Goal: Task Accomplishment & Management: Manage account settings

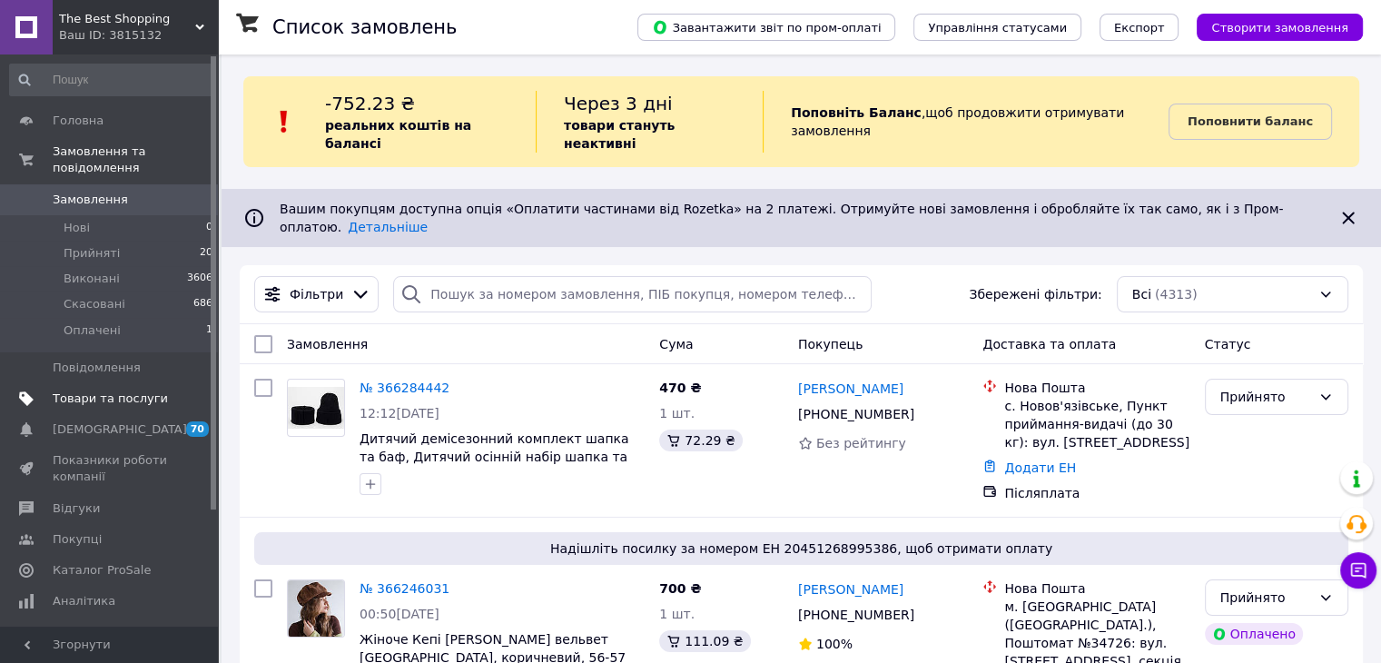
click at [108, 390] on span "Товари та послуги" at bounding box center [110, 398] width 115 height 16
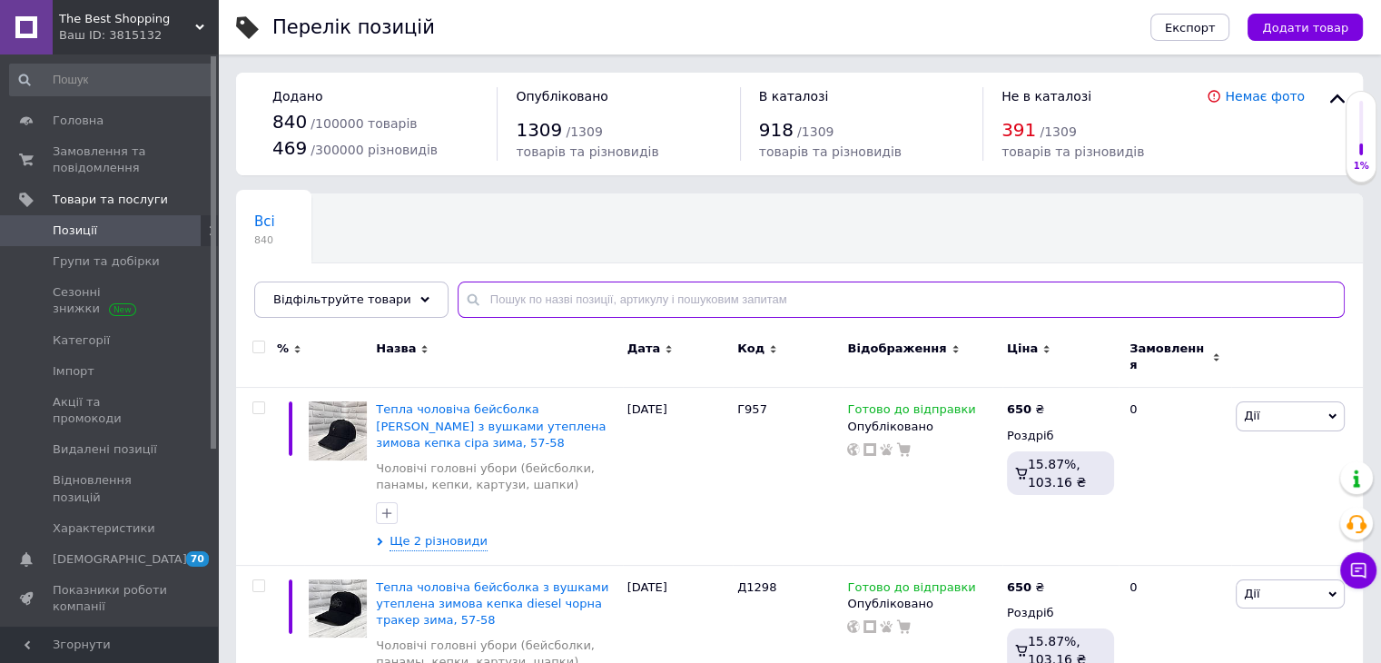
click at [517, 298] on input "text" at bounding box center [901, 299] width 887 height 36
type input "Т"
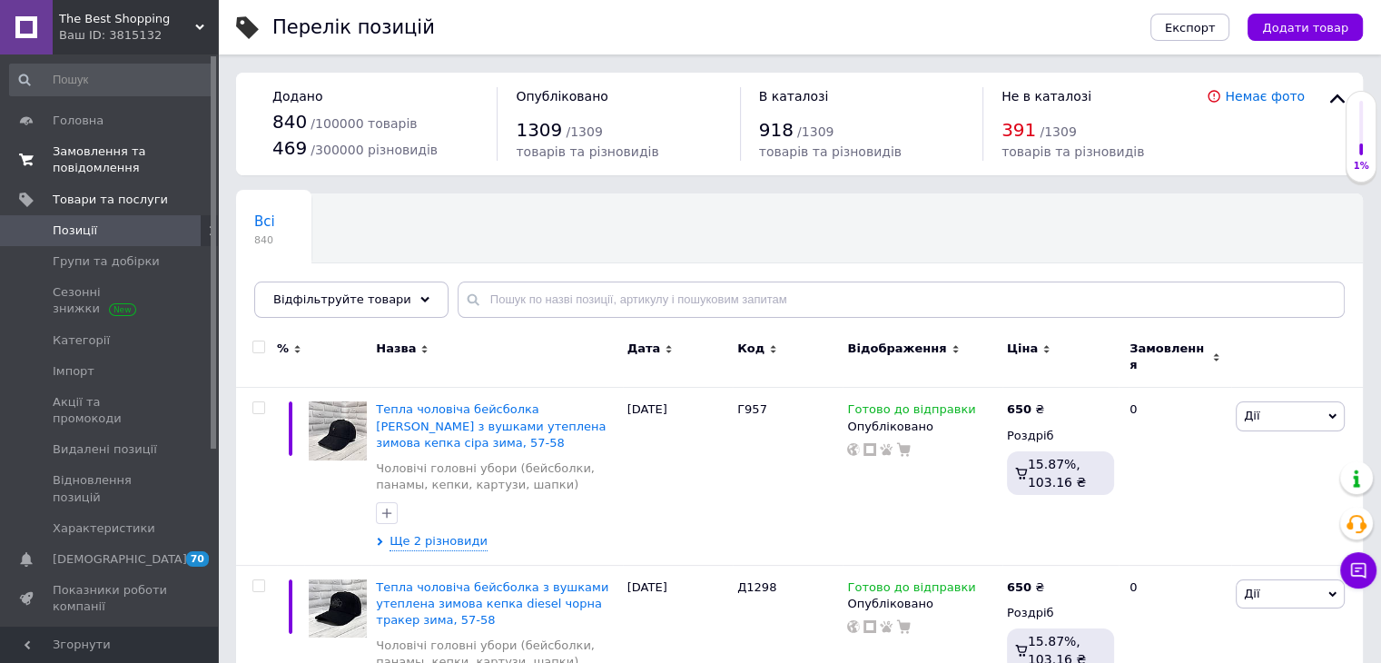
click at [91, 155] on span "Замовлення та повідомлення" at bounding box center [110, 159] width 115 height 33
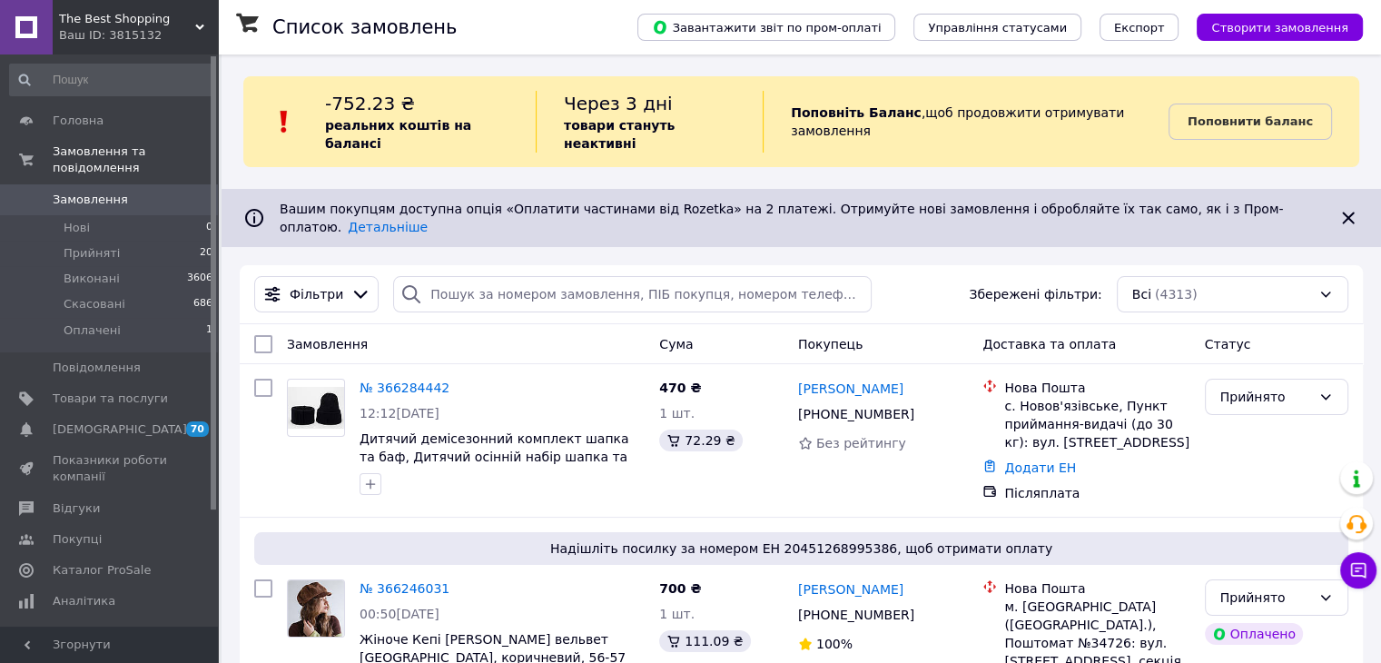
click at [422, 380] on link "№ 366284442" at bounding box center [404, 387] width 90 height 15
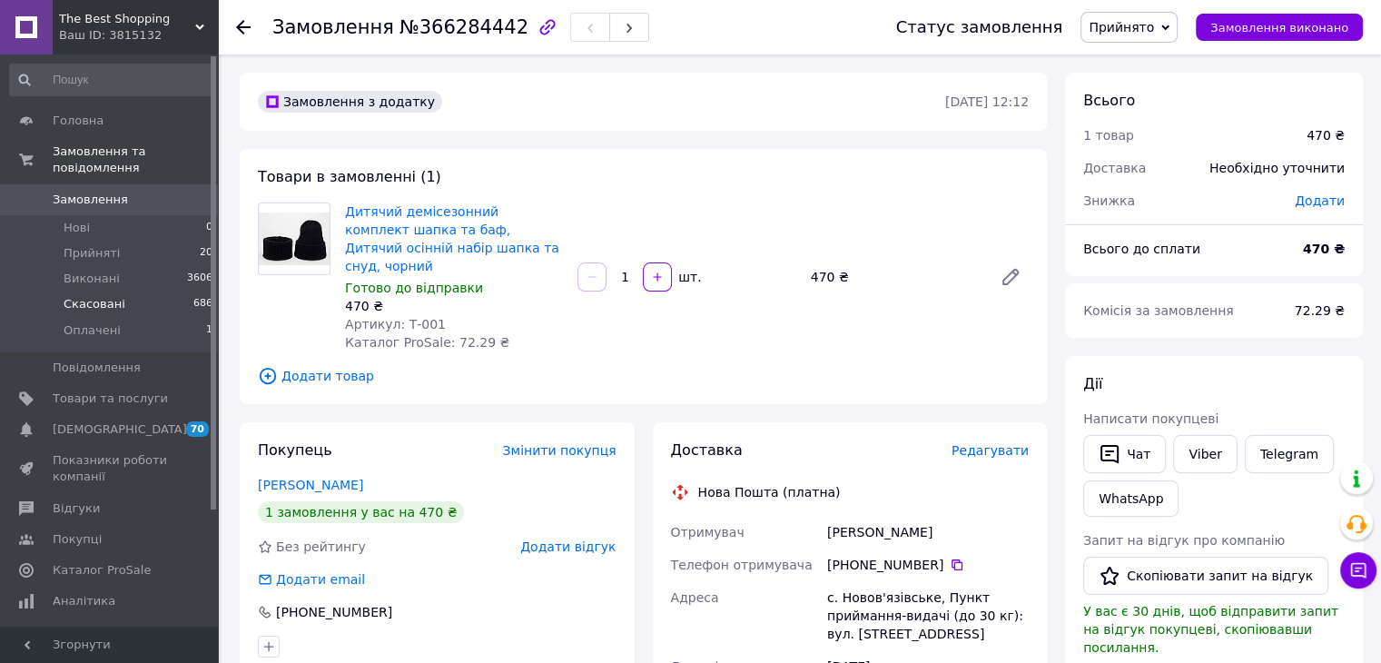
click at [98, 296] on span "Скасовані" at bounding box center [95, 304] width 62 height 16
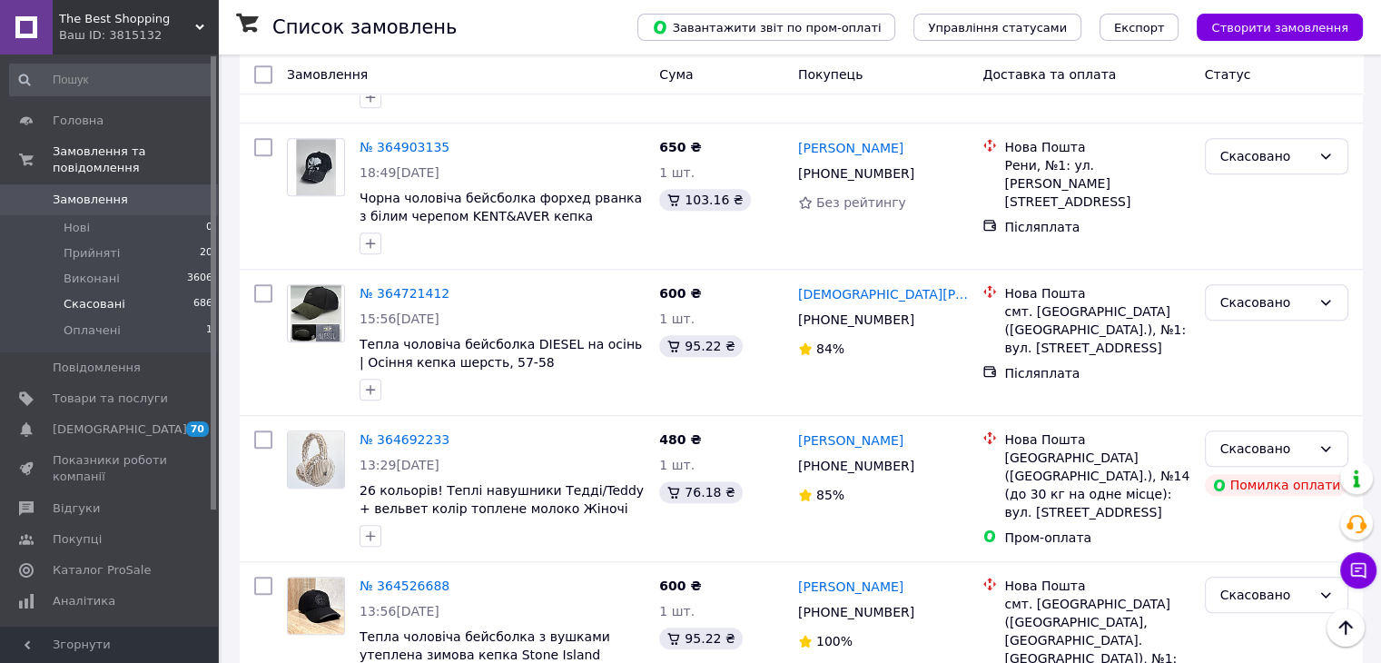
scroll to position [1634, 0]
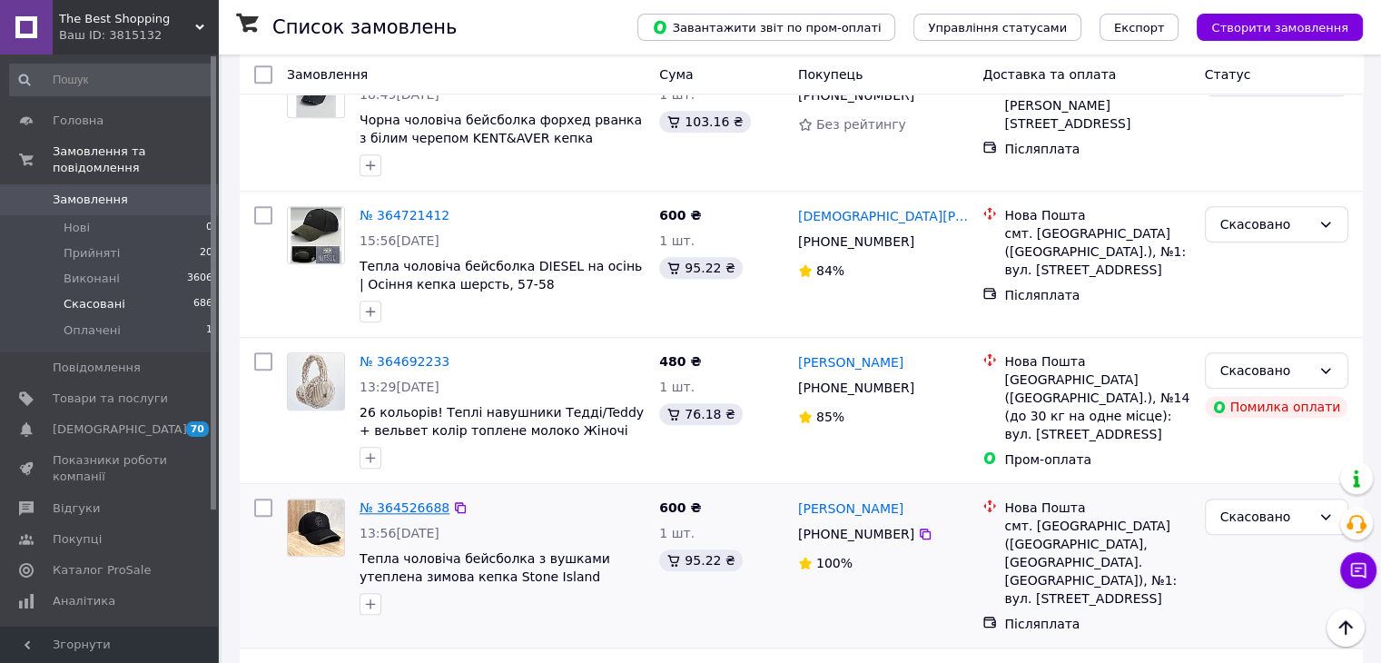
click at [411, 500] on link "№ 364526688" at bounding box center [404, 507] width 90 height 15
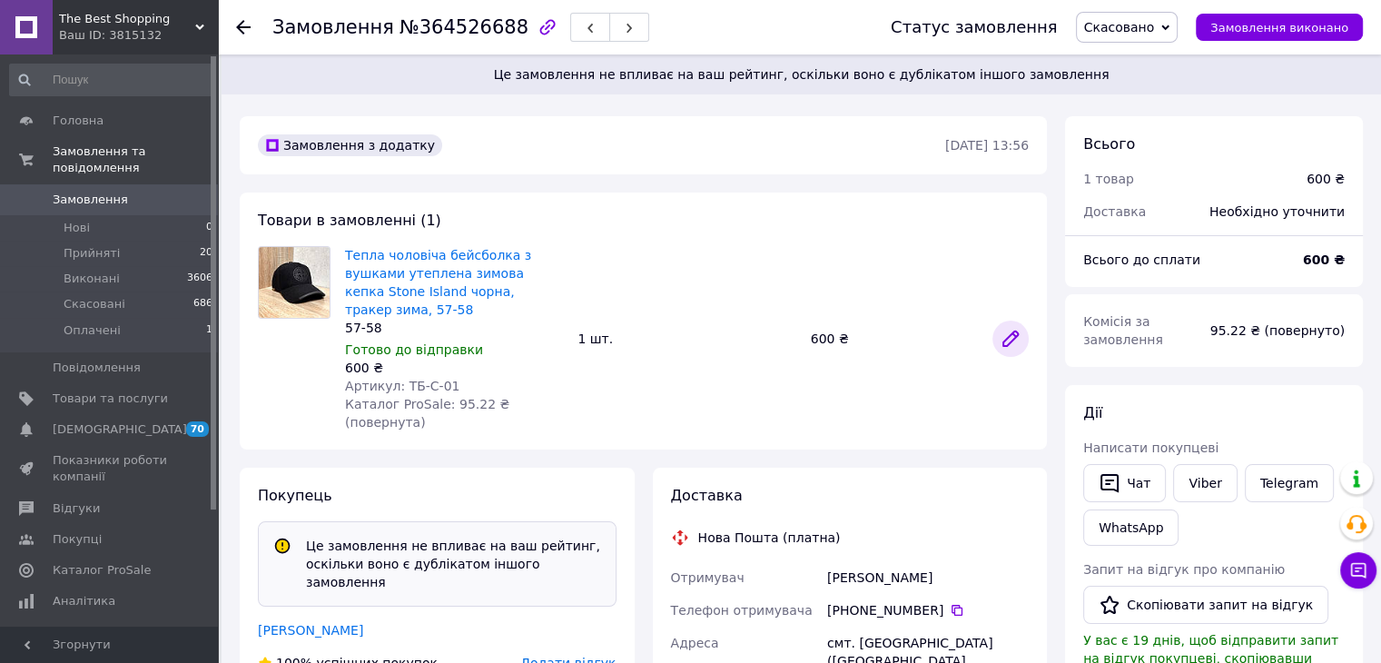
click at [1013, 331] on icon at bounding box center [1010, 338] width 15 height 15
click at [97, 245] on span "Прийняті" at bounding box center [92, 253] width 56 height 16
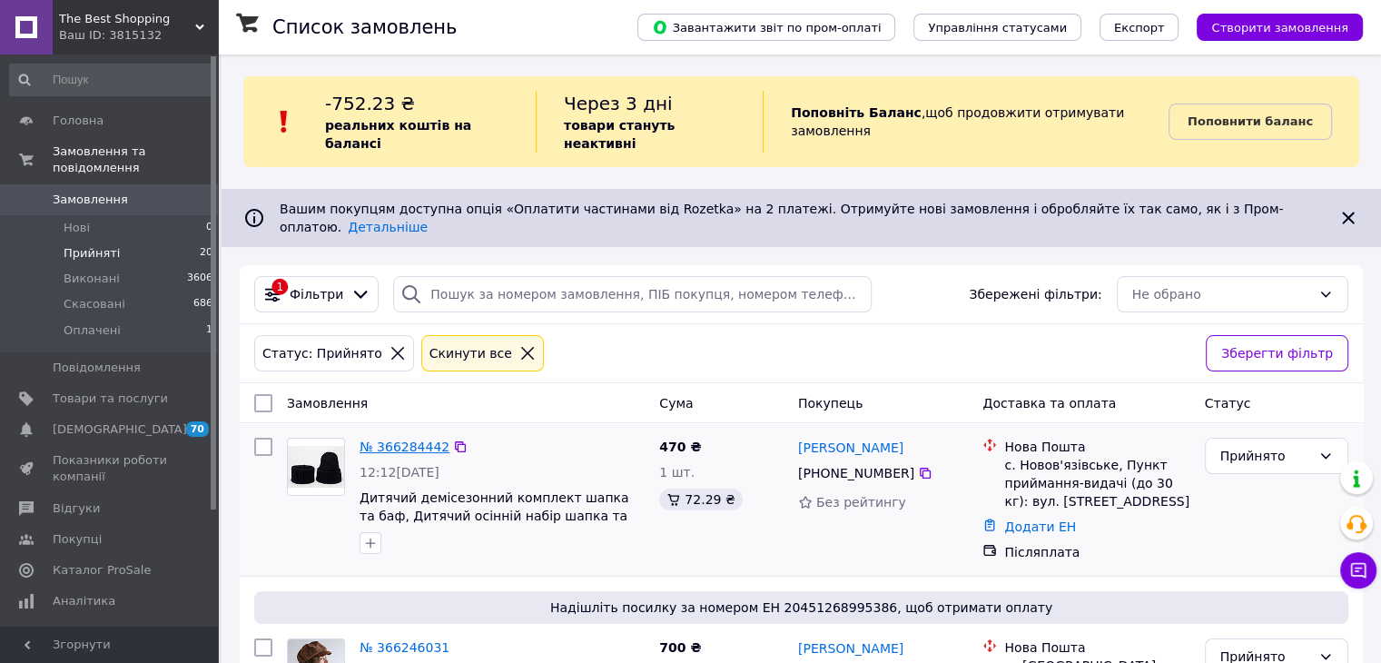
click at [426, 439] on link "№ 366284442" at bounding box center [404, 446] width 90 height 15
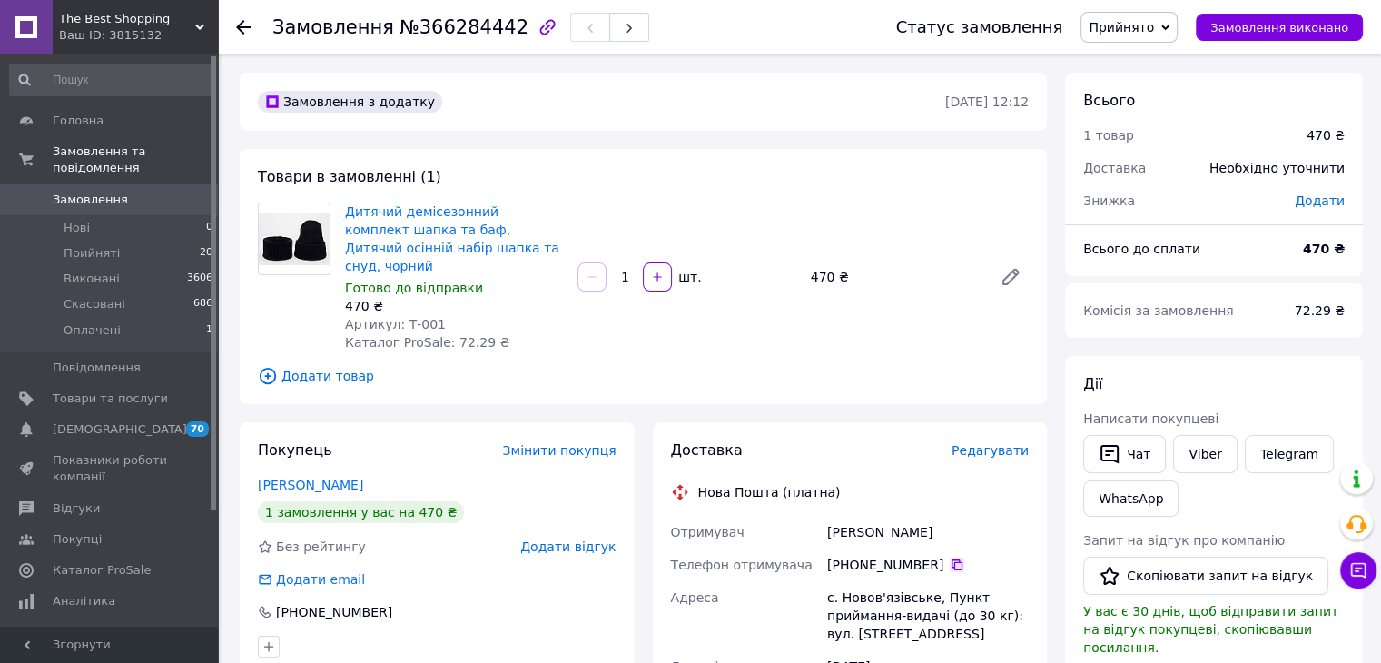
drag, startPoint x: 946, startPoint y: 546, endPoint x: 773, endPoint y: 280, distance: 317.0
click at [950, 557] on icon at bounding box center [957, 564] width 15 height 15
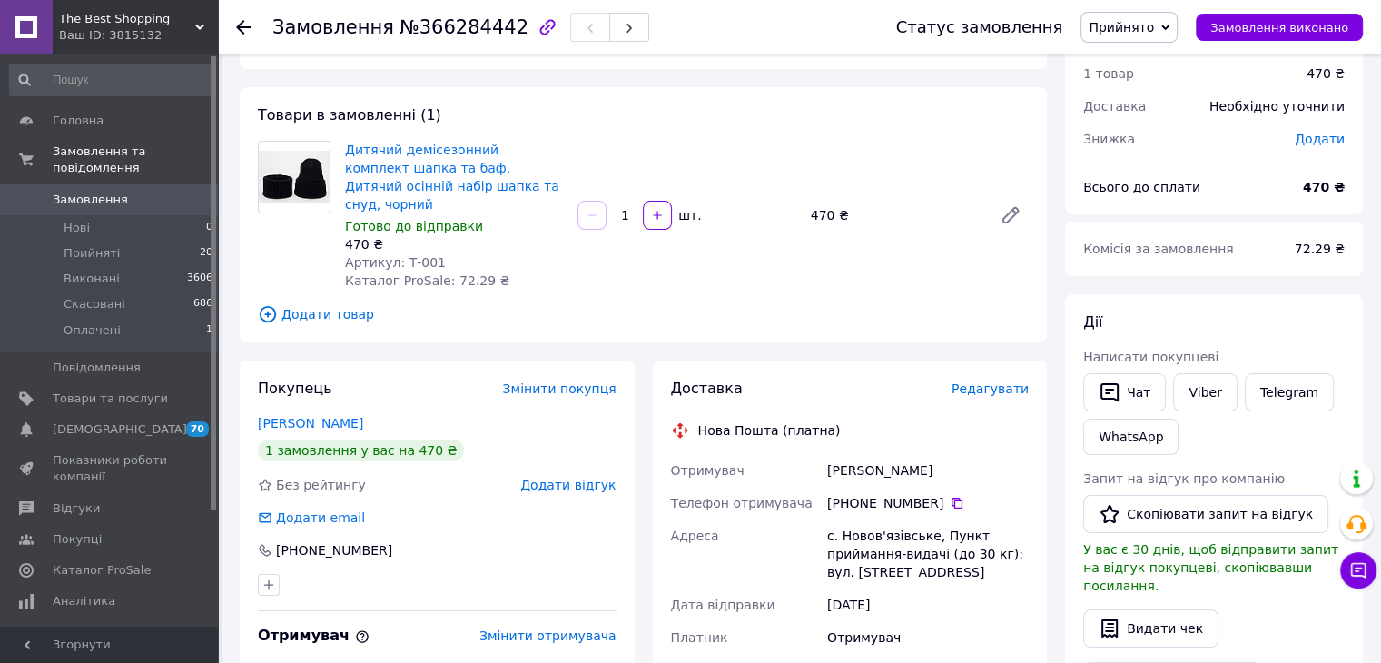
scroll to position [91, 0]
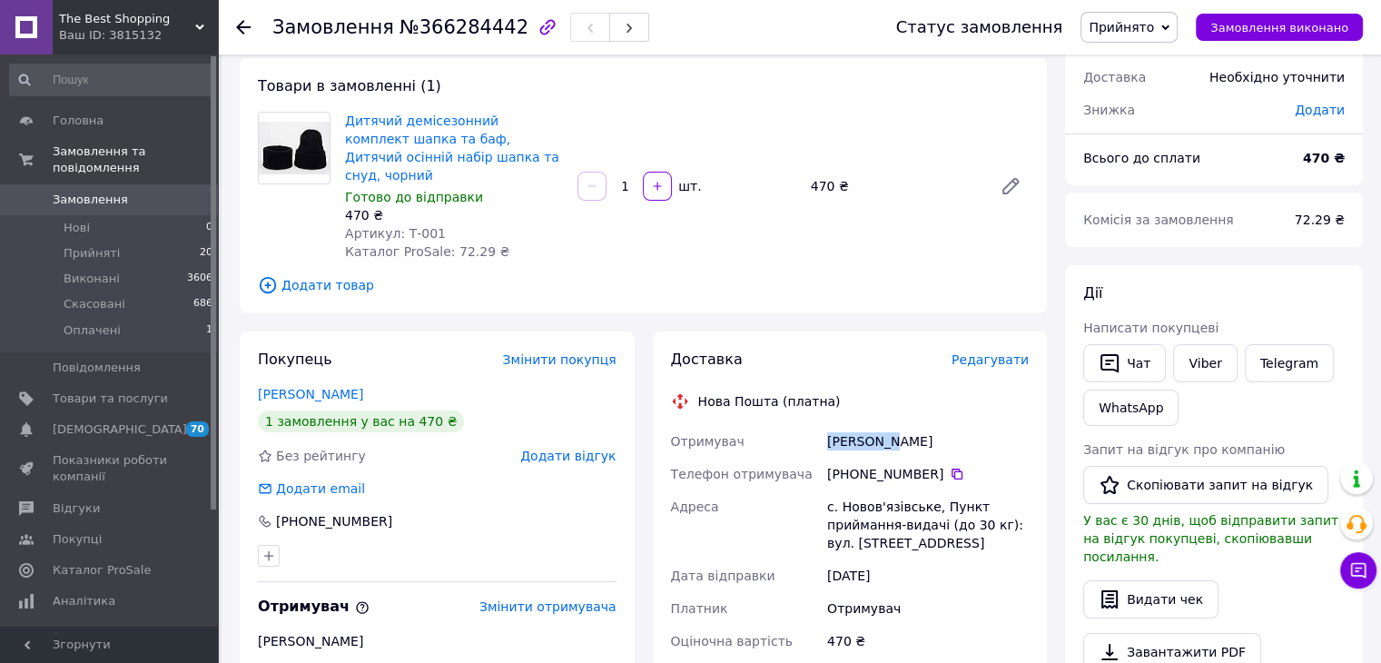
drag, startPoint x: 851, startPoint y: 429, endPoint x: 887, endPoint y: 427, distance: 36.4
click at [887, 427] on div "Охріменко Костянтин" at bounding box center [927, 441] width 209 height 33
copy div "Охріменко"
click at [908, 425] on div "Охріменко Костянтин" at bounding box center [927, 441] width 209 height 33
drag, startPoint x: 894, startPoint y: 418, endPoint x: 951, endPoint y: 418, distance: 57.2
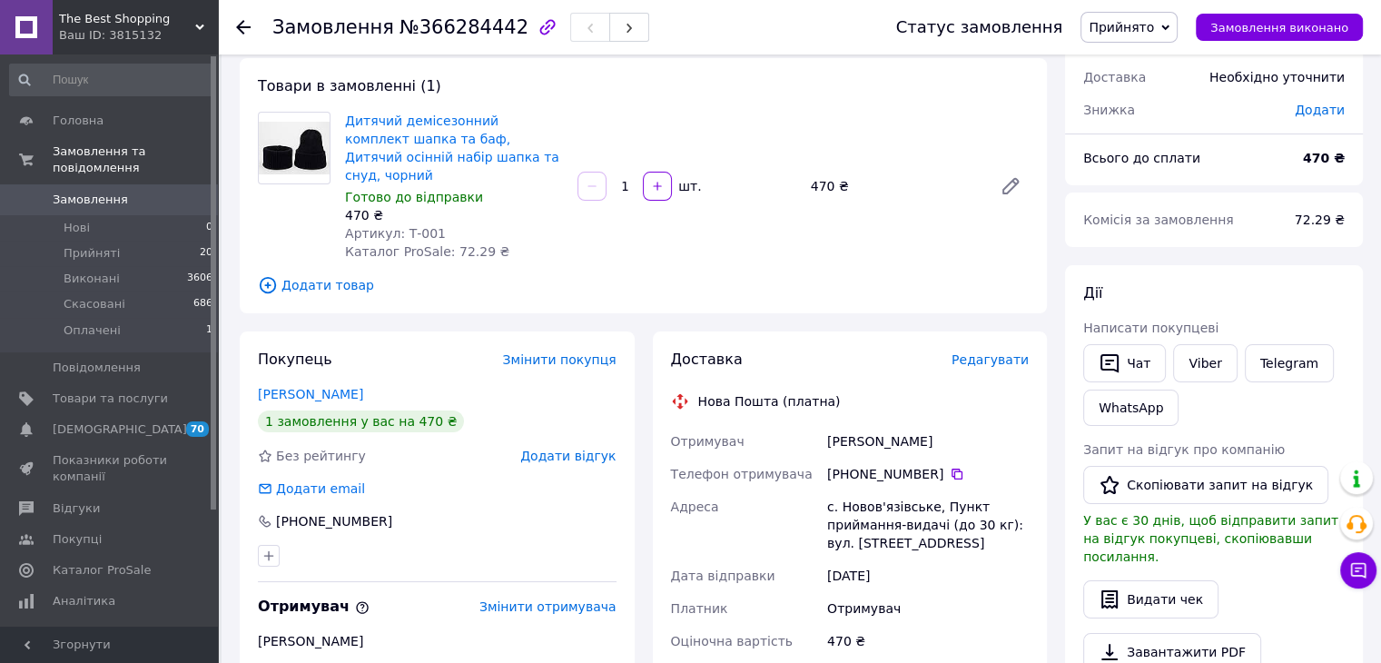
click at [951, 425] on div "Охріменко Костянтин" at bounding box center [927, 441] width 209 height 33
copy div "Костянтин"
drag, startPoint x: 824, startPoint y: 487, endPoint x: 926, endPoint y: 488, distance: 101.7
click at [926, 490] on div "с. Новов'язівське, Пункт приймання-видачі (до 30 кг): вул. [STREET_ADDRESS]" at bounding box center [927, 524] width 209 height 69
copy div "с. Новов'язівське"
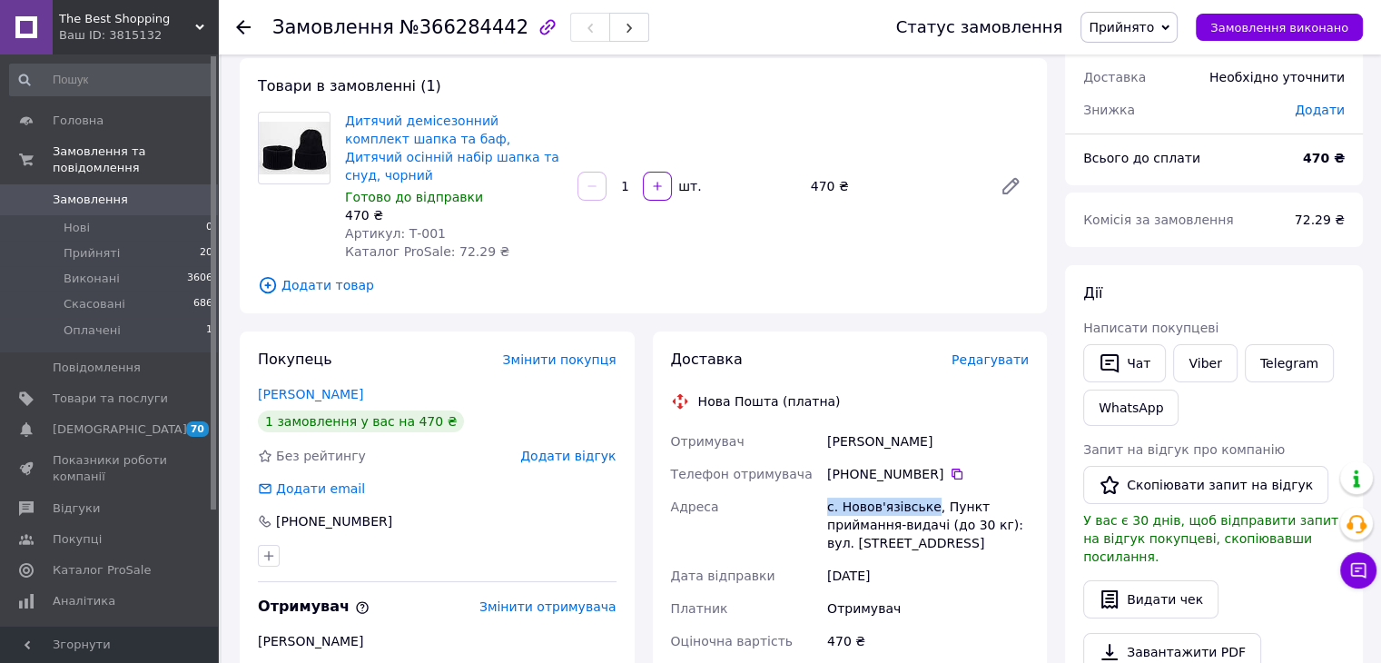
scroll to position [272, 0]
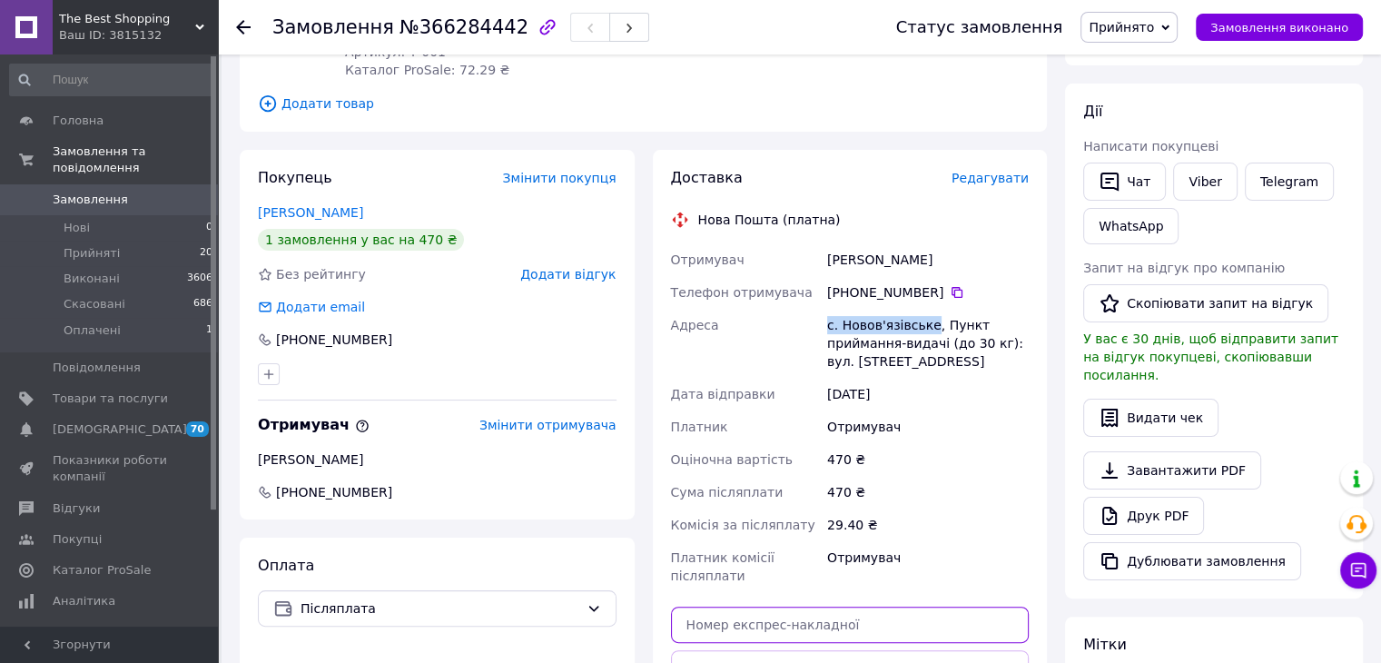
click at [947, 606] on input "text" at bounding box center [850, 624] width 359 height 36
paste input "20451269148005"
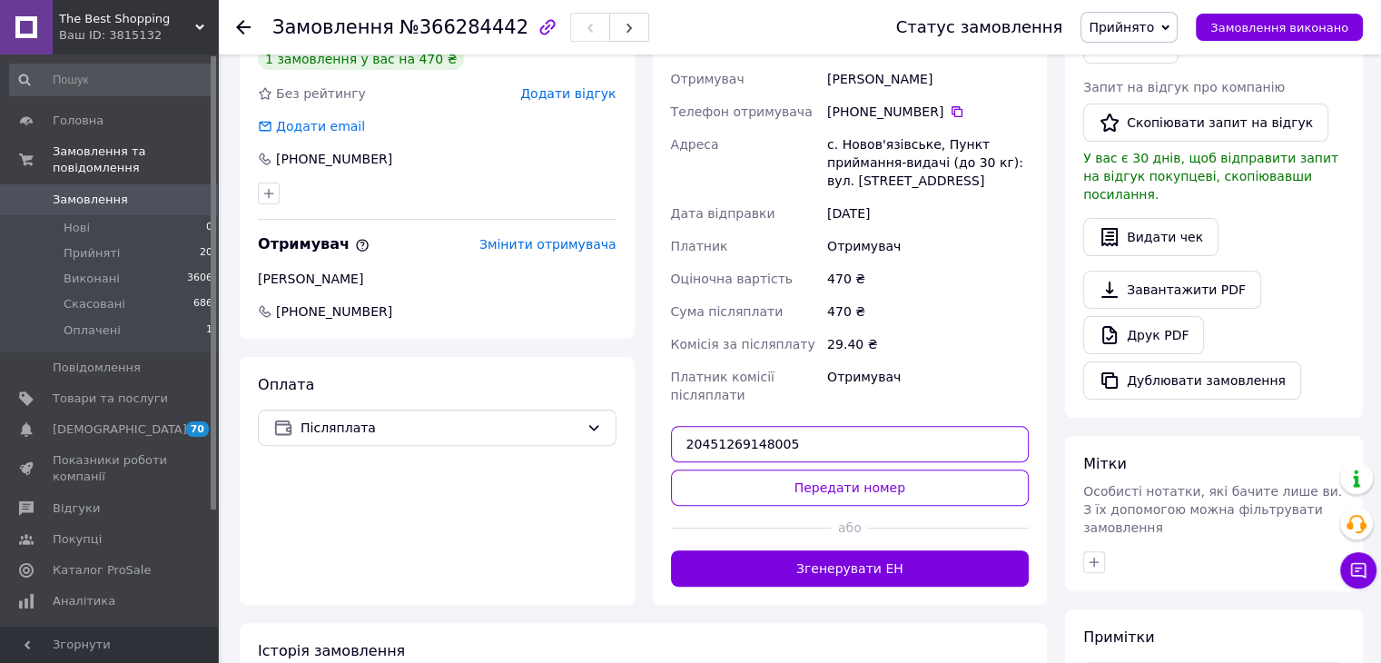
scroll to position [454, 0]
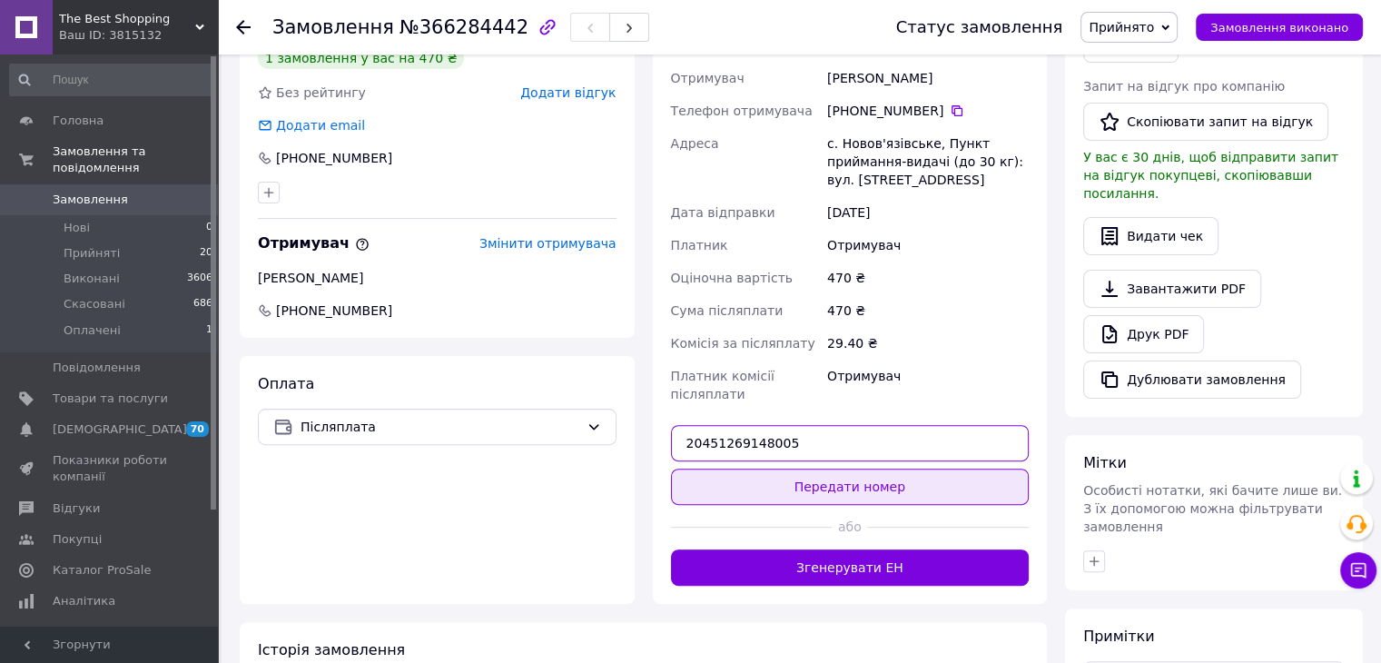
type input "20451269148005"
click at [907, 470] on button "Передати номер" at bounding box center [850, 486] width 359 height 36
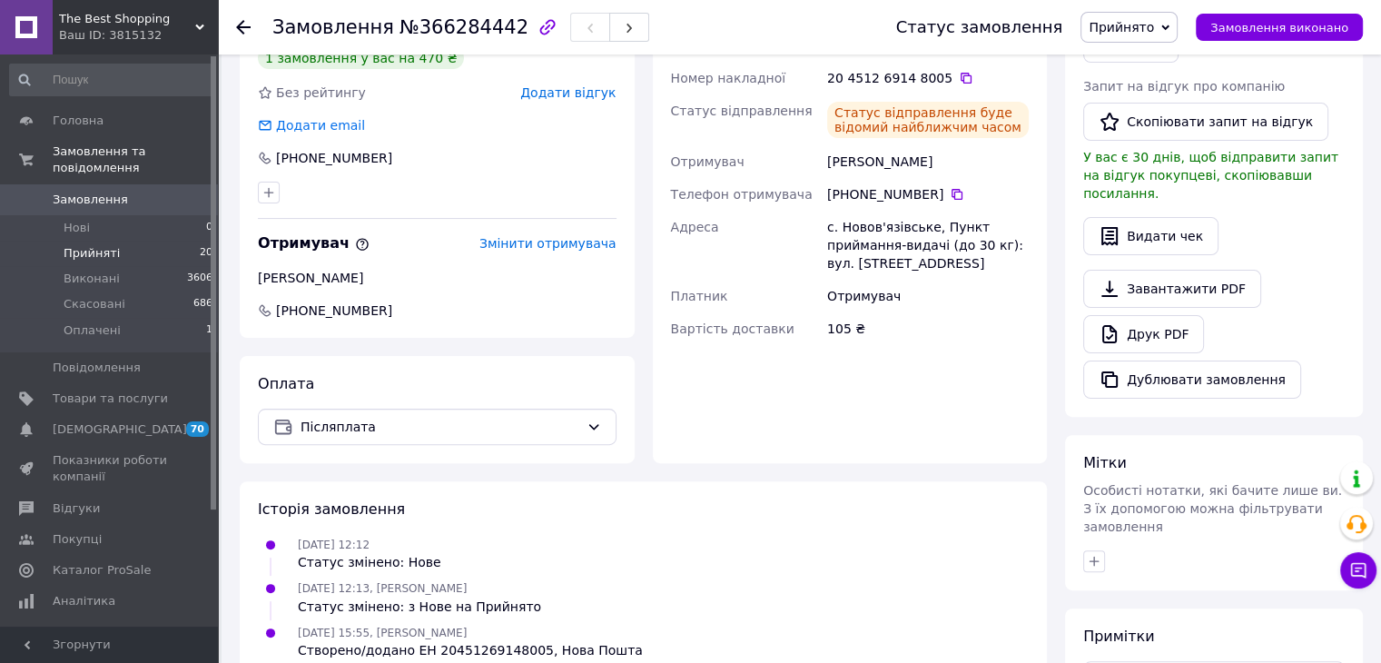
click at [85, 245] on span "Прийняті" at bounding box center [92, 253] width 56 height 16
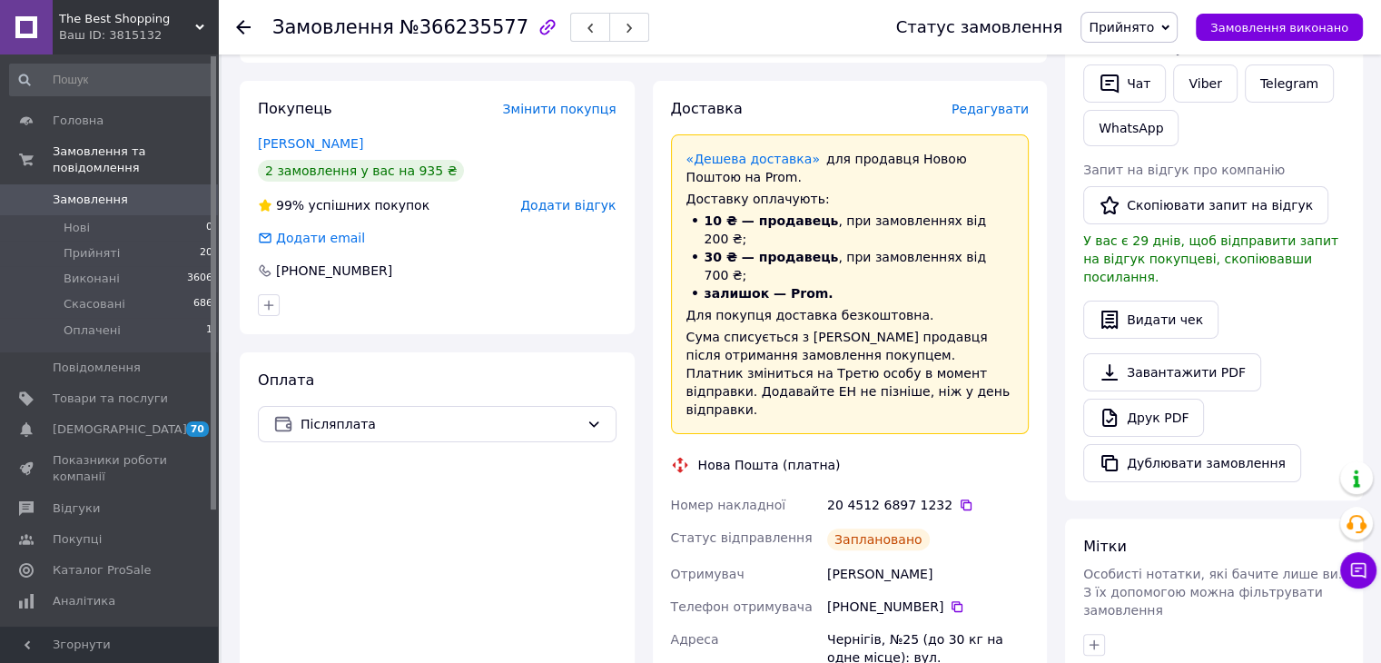
scroll to position [272, 0]
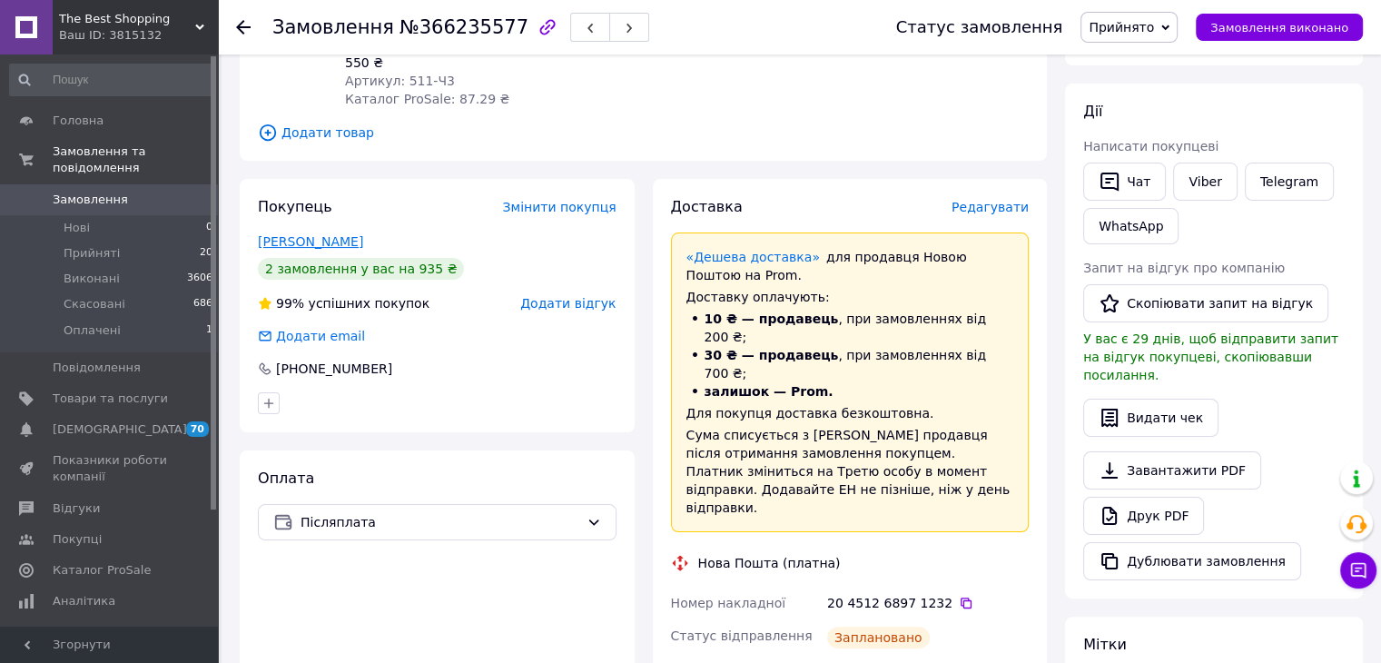
click at [338, 244] on link "Александров Сергій" at bounding box center [310, 241] width 105 height 15
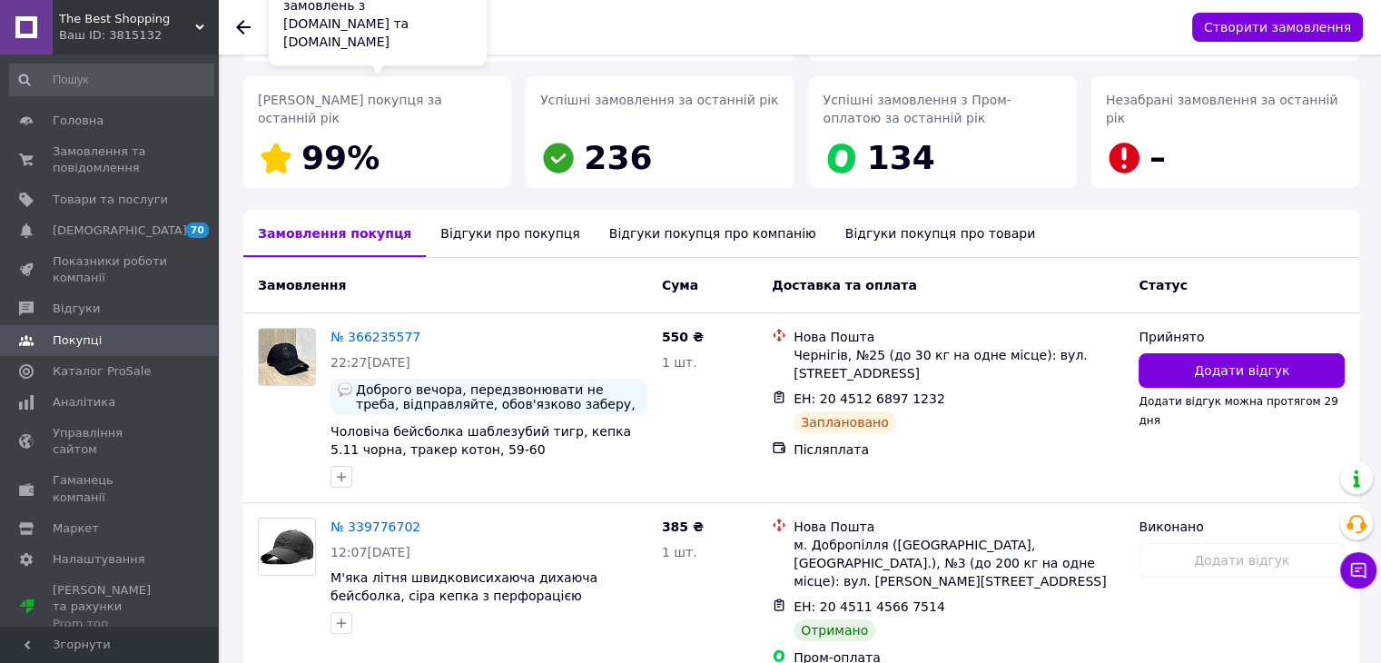
scroll to position [210, 0]
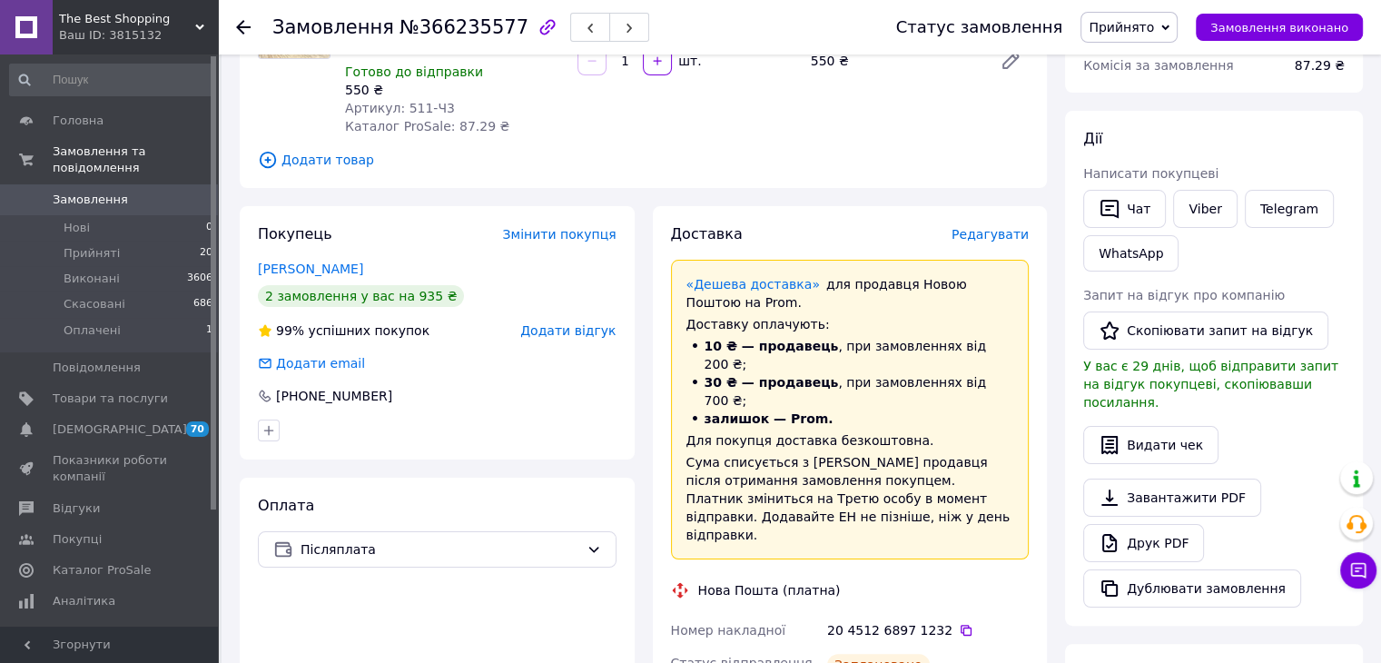
scroll to position [167, 0]
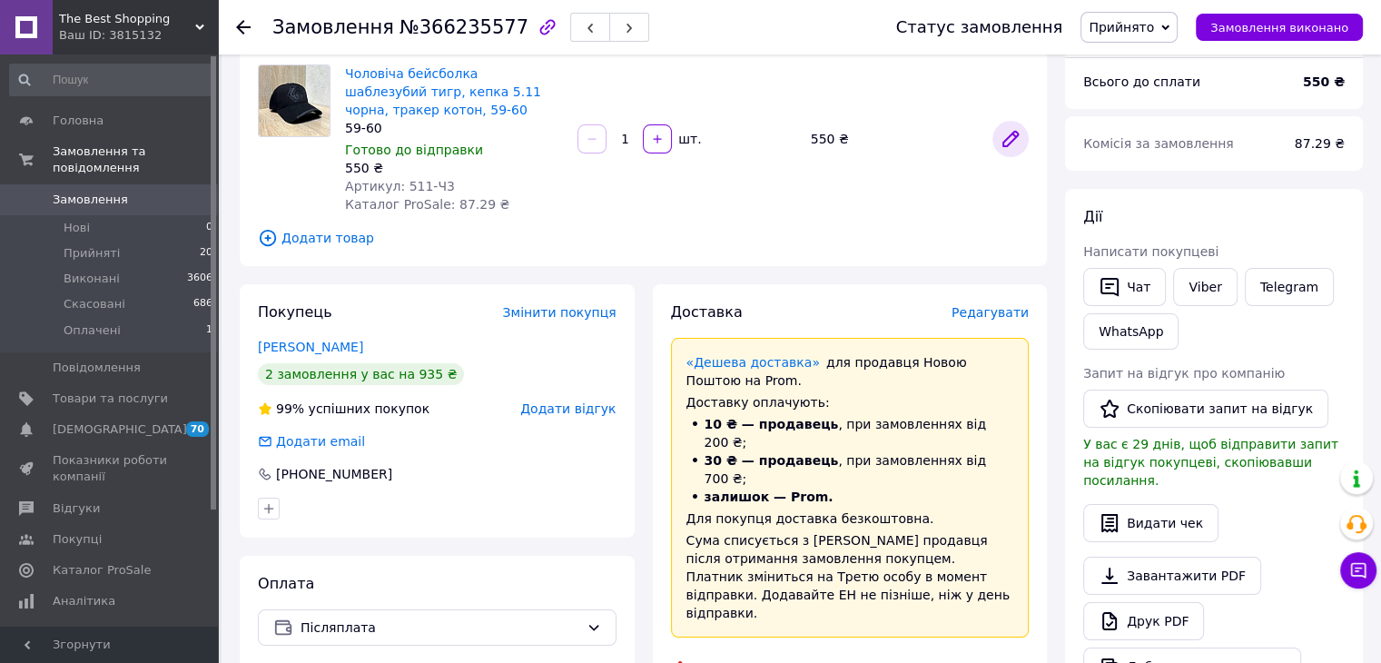
click at [1003, 136] on icon at bounding box center [1010, 139] width 22 height 22
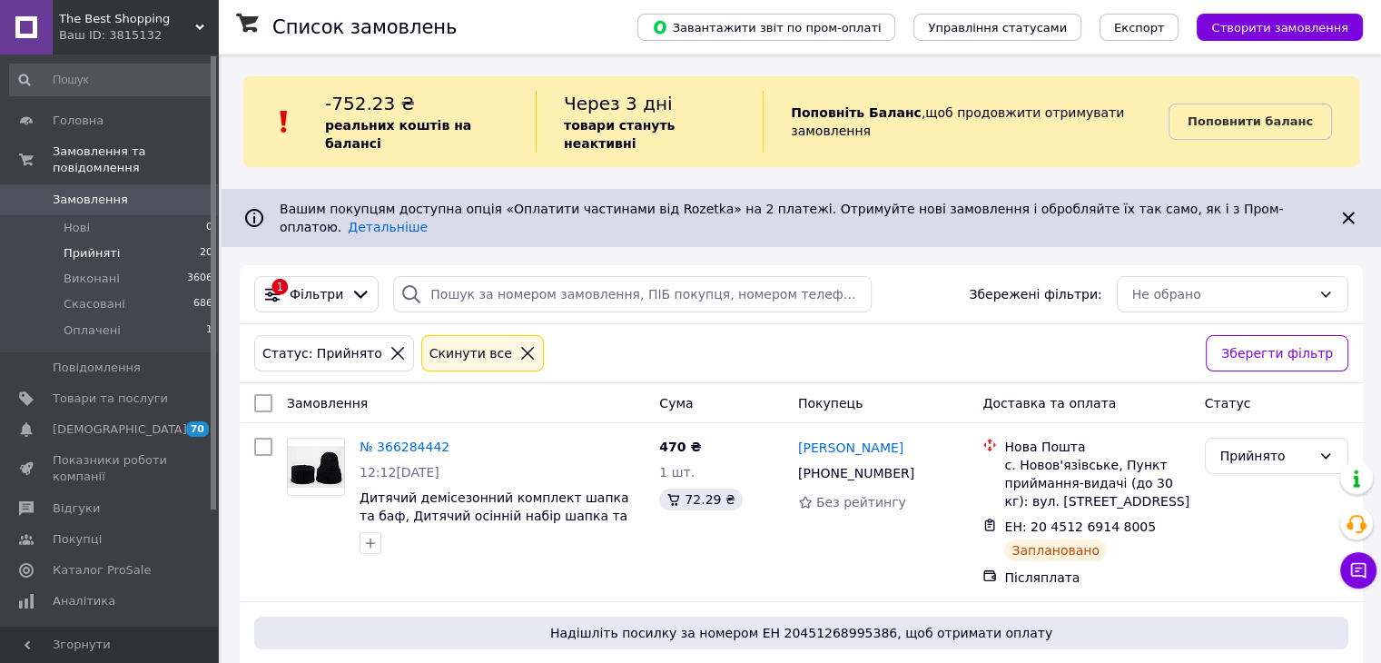
click at [90, 245] on span "Прийняті" at bounding box center [92, 253] width 56 height 16
